Goal: Information Seeking & Learning: Learn about a topic

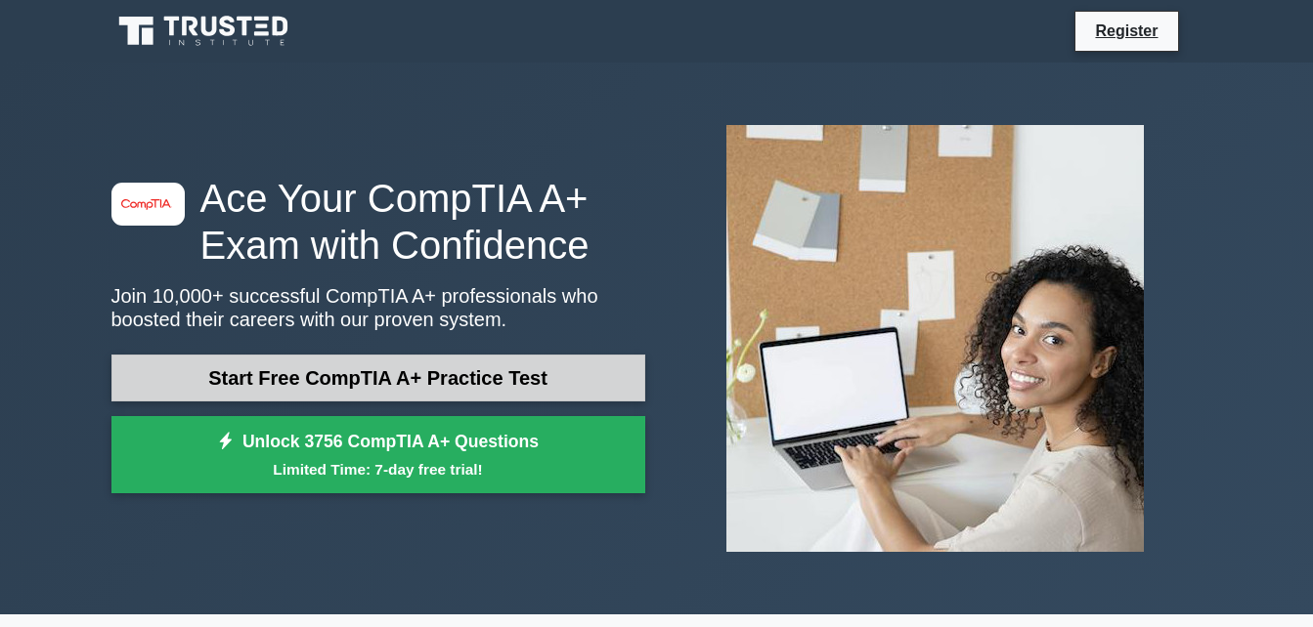
click at [581, 371] on link "Start Free CompTIA A+ Practice Test" at bounding box center [378, 378] width 534 height 47
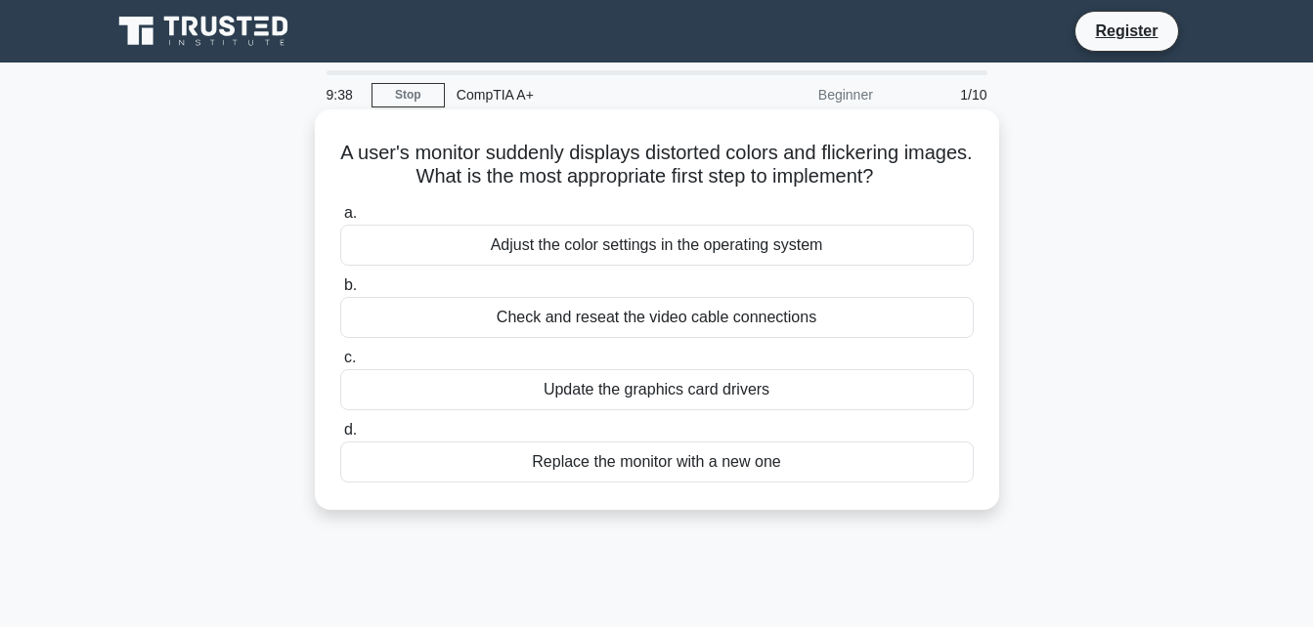
click at [686, 309] on div "Check and reseat the video cable connections" at bounding box center [656, 317] width 633 height 41
click at [340, 292] on input "b. Check and reseat the video cable connections" at bounding box center [340, 286] width 0 height 13
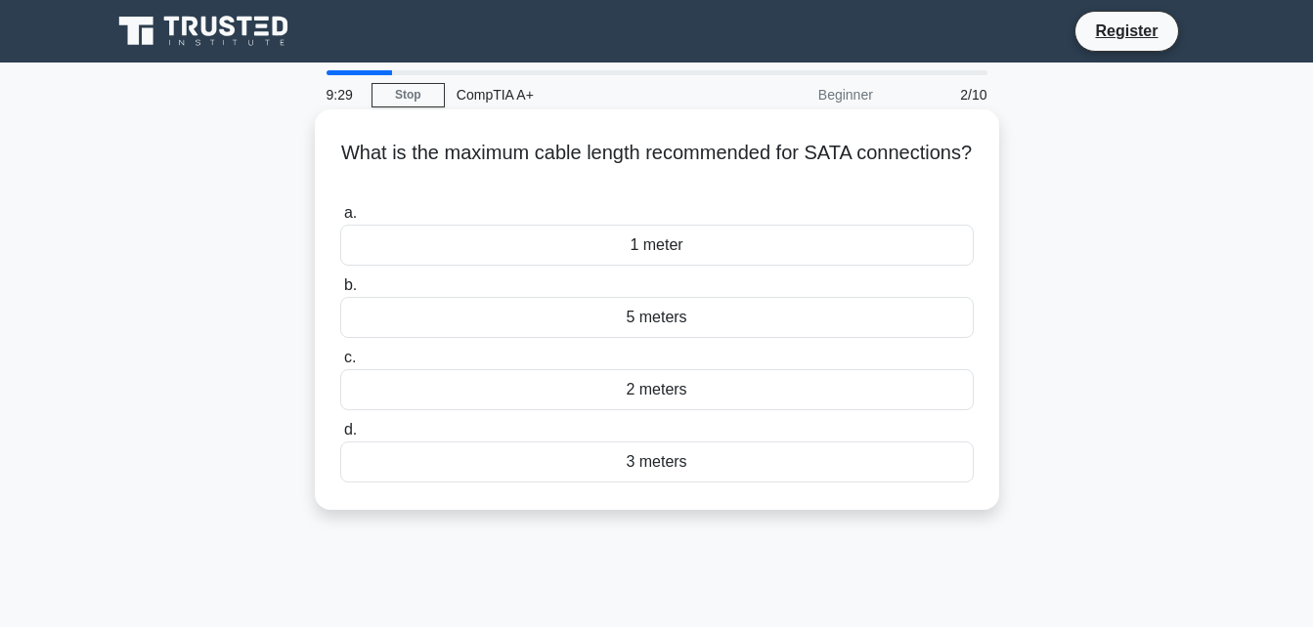
click at [697, 248] on div "1 meter" at bounding box center [656, 245] width 633 height 41
click at [340, 220] on input "a. 1 meter" at bounding box center [340, 213] width 0 height 13
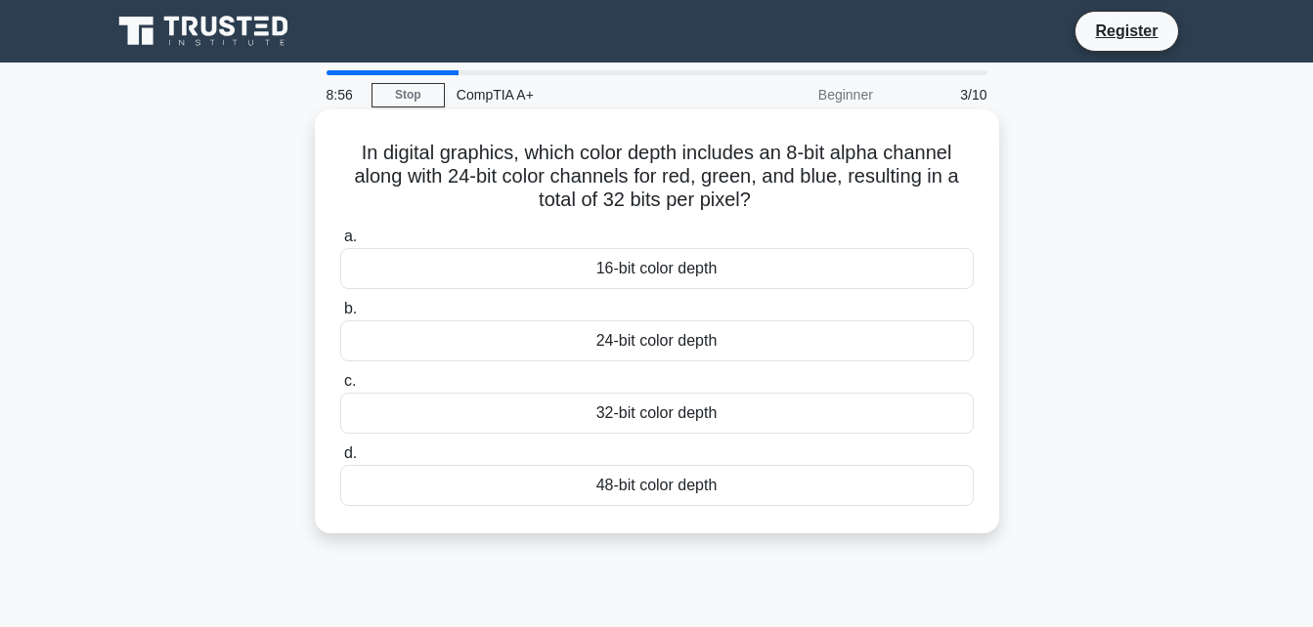
click at [705, 487] on div "48-bit color depth" at bounding box center [656, 485] width 633 height 41
click at [340, 460] on input "d. 48-bit color depth" at bounding box center [340, 454] width 0 height 13
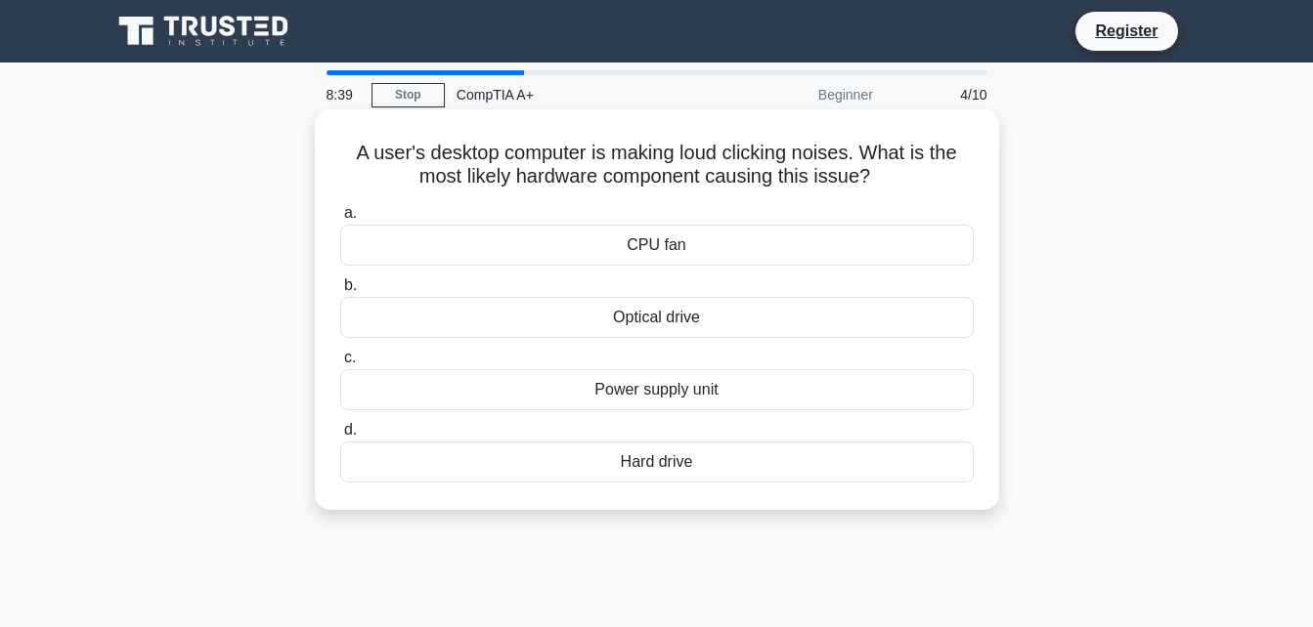
click at [644, 476] on div "Hard drive" at bounding box center [656, 462] width 633 height 41
click at [340, 437] on input "d. Hard drive" at bounding box center [340, 430] width 0 height 13
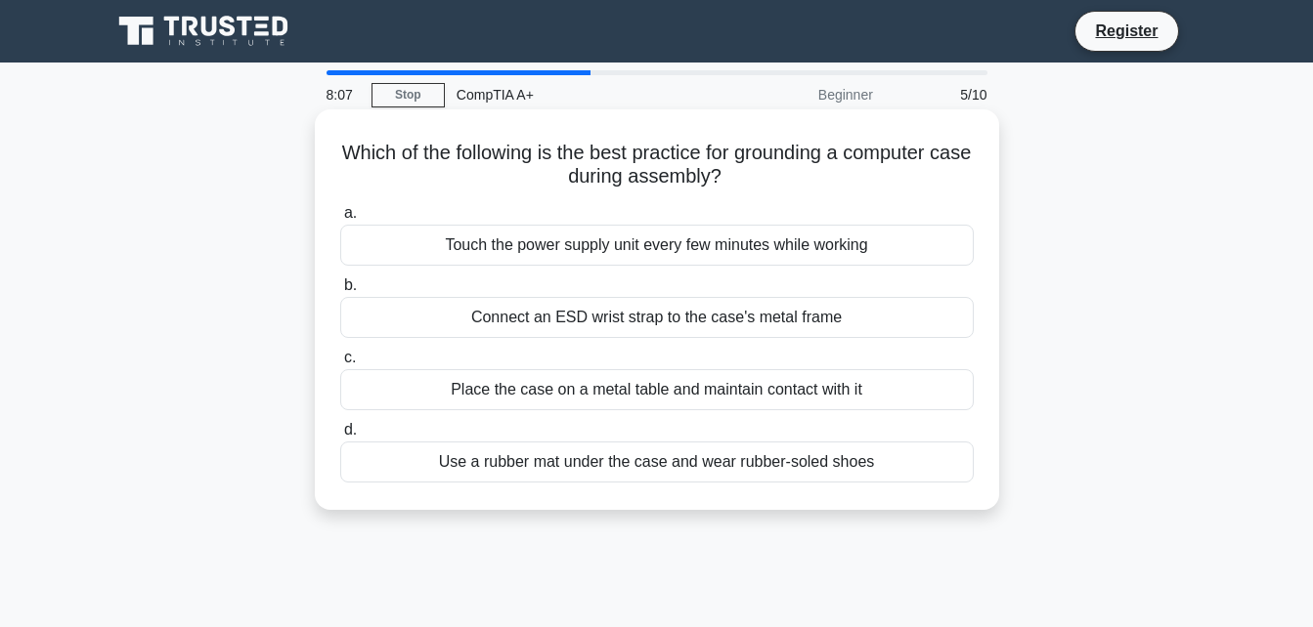
click at [730, 331] on div "Connect an ESD wrist strap to the case's metal frame" at bounding box center [656, 317] width 633 height 41
click at [340, 292] on input "b. Connect an ESD wrist strap to the case's metal frame" at bounding box center [340, 286] width 0 height 13
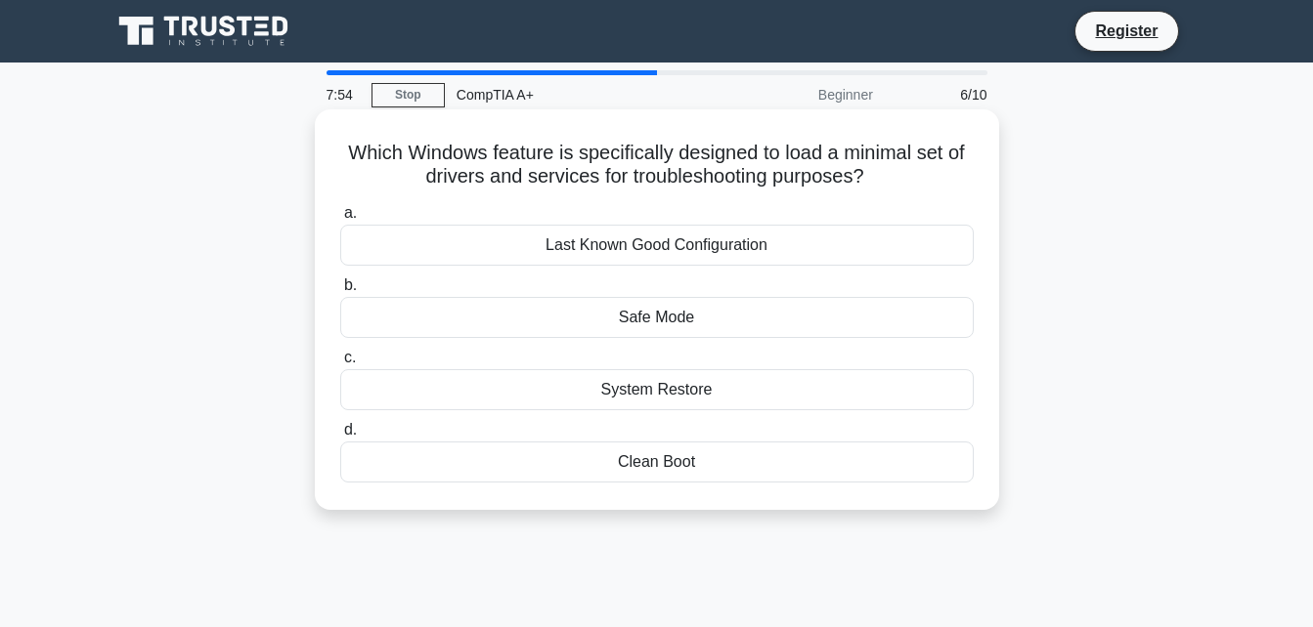
click at [699, 392] on div "System Restore" at bounding box center [656, 389] width 633 height 41
click at [340, 365] on input "c. System Restore" at bounding box center [340, 358] width 0 height 13
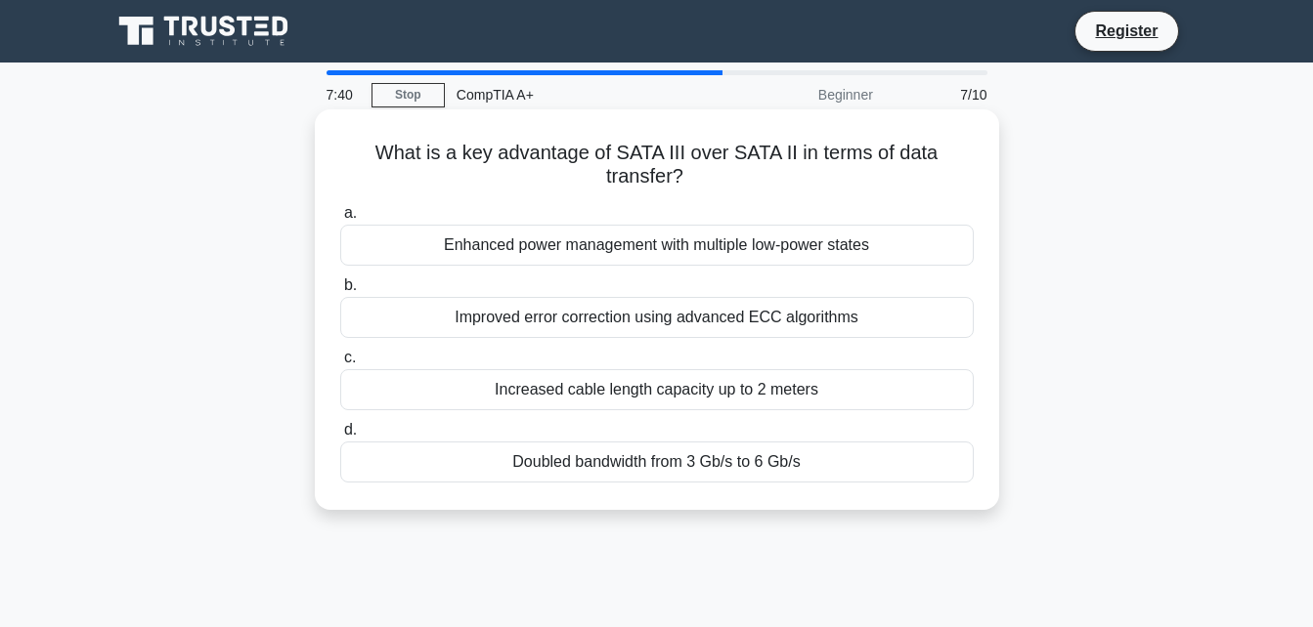
click at [708, 465] on div "Doubled bandwidth from 3 Gb/s to 6 Gb/s" at bounding box center [656, 462] width 633 height 41
click at [340, 437] on input "d. Doubled bandwidth from 3 Gb/s to 6 Gb/s" at bounding box center [340, 430] width 0 height 13
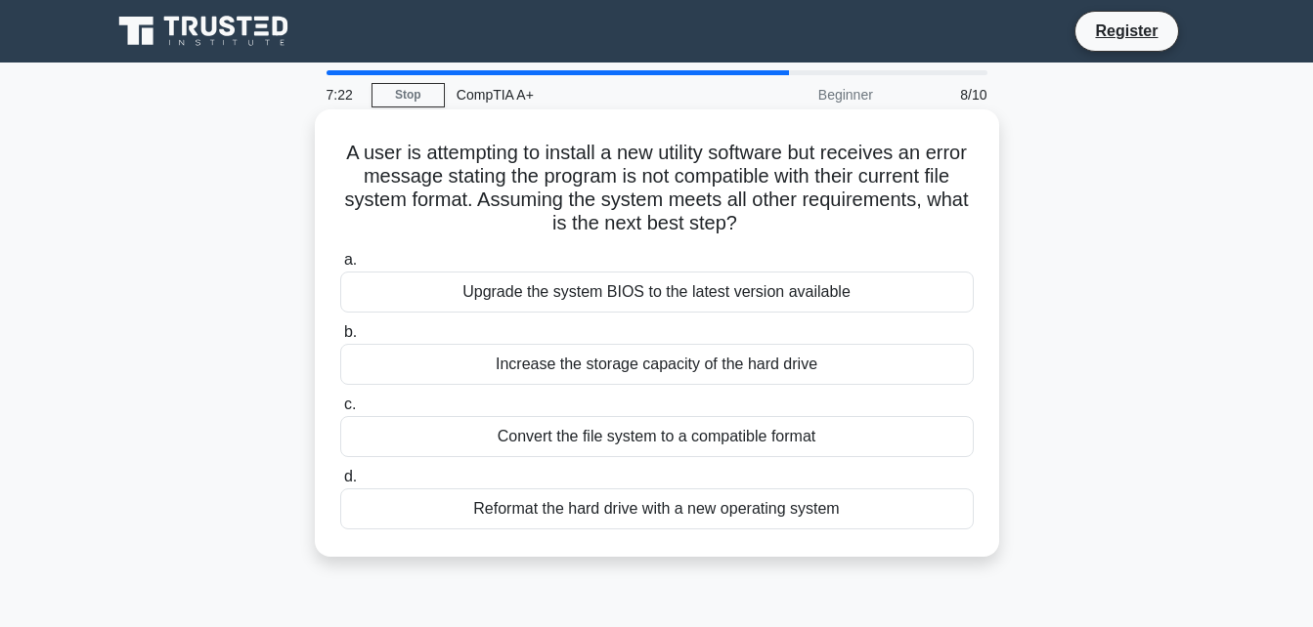
click at [709, 435] on div "Convert the file system to a compatible format" at bounding box center [656, 436] width 633 height 41
click at [340, 411] on input "c. Convert the file system to a compatible format" at bounding box center [340, 405] width 0 height 13
